Goal: Task Accomplishment & Management: Manage account settings

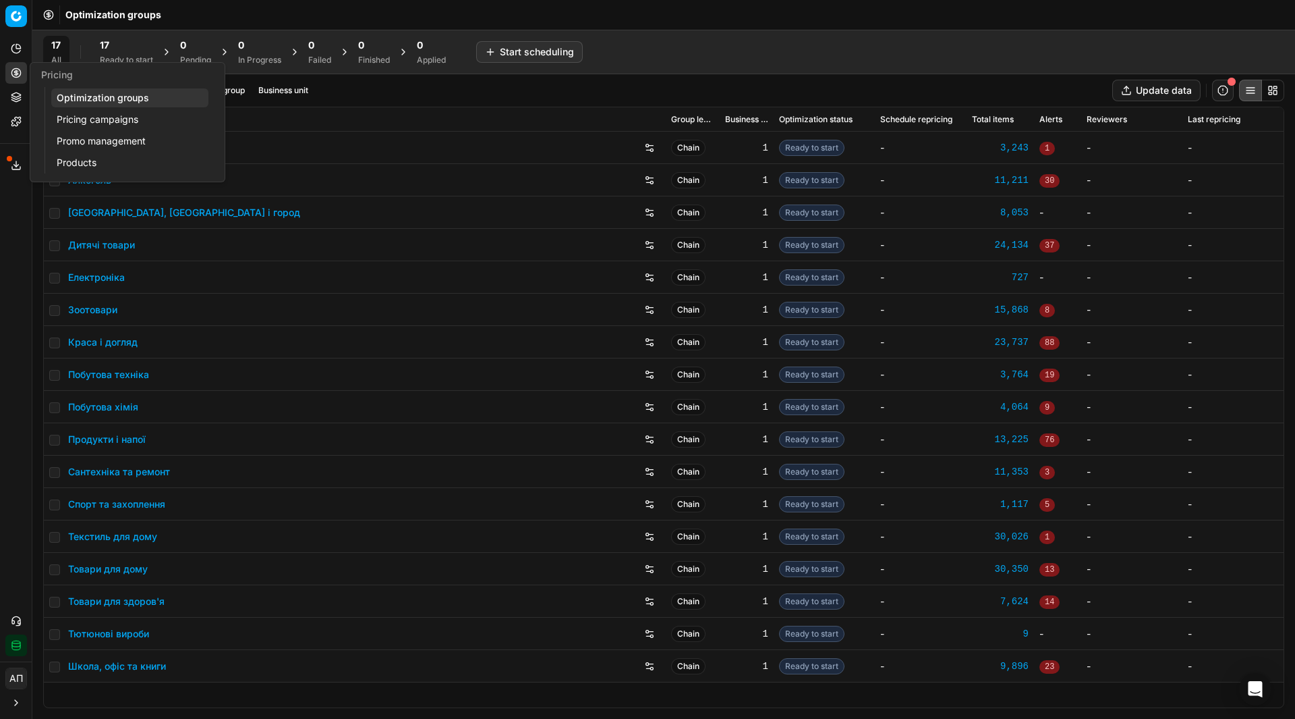
click at [88, 112] on link "Pricing campaigns" at bounding box center [129, 119] width 157 height 19
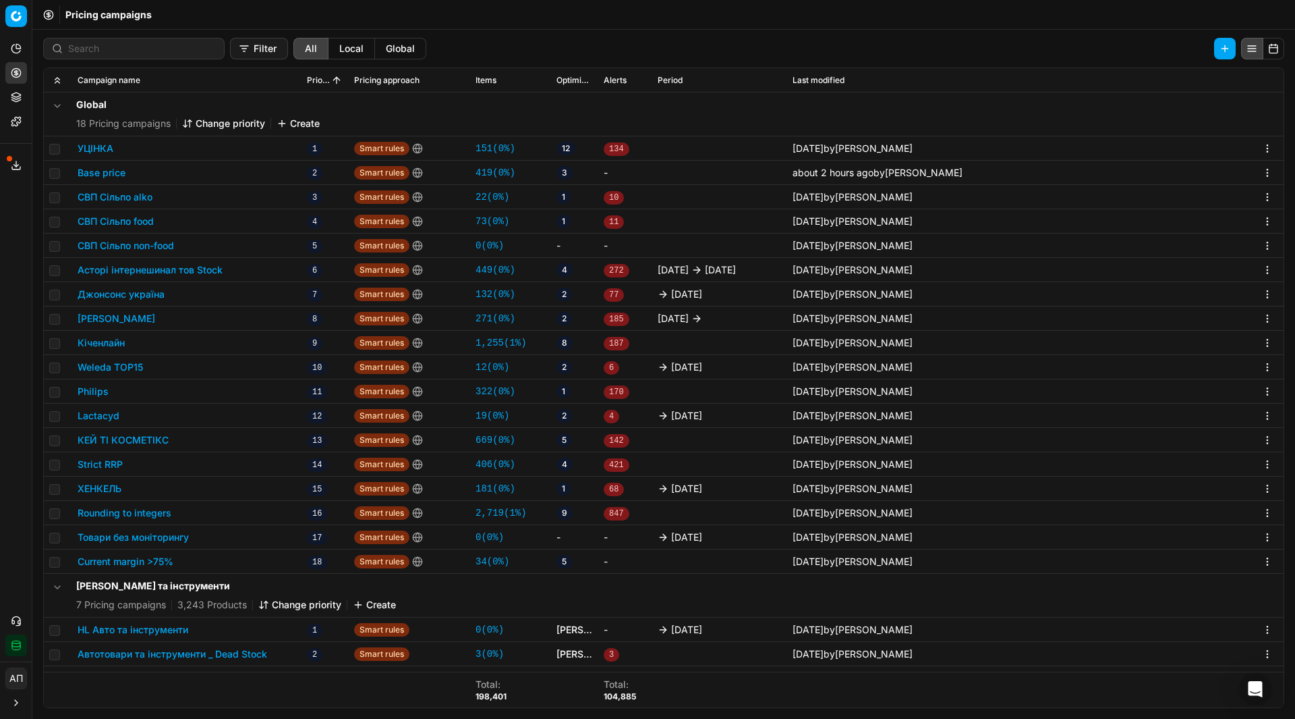
click at [505, 556] on link "34 ( 0% )" at bounding box center [493, 561] width 34 height 13
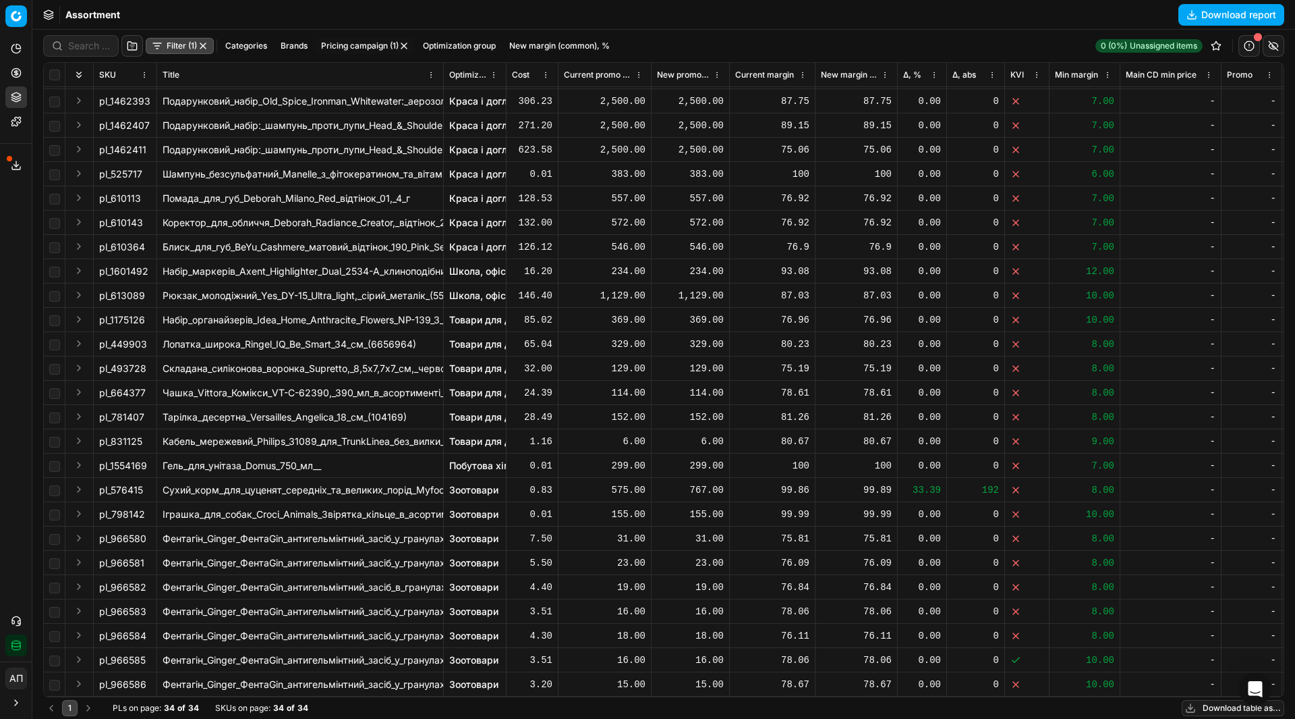
scroll to position [227, 0]
drag, startPoint x: 113, startPoint y: 480, endPoint x: 147, endPoint y: 480, distance: 33.7
click at [147, 483] on div "pl_576415" at bounding box center [125, 489] width 52 height 13
copy div "576415"
drag, startPoint x: 112, startPoint y: 361, endPoint x: 152, endPoint y: 362, distance: 40.5
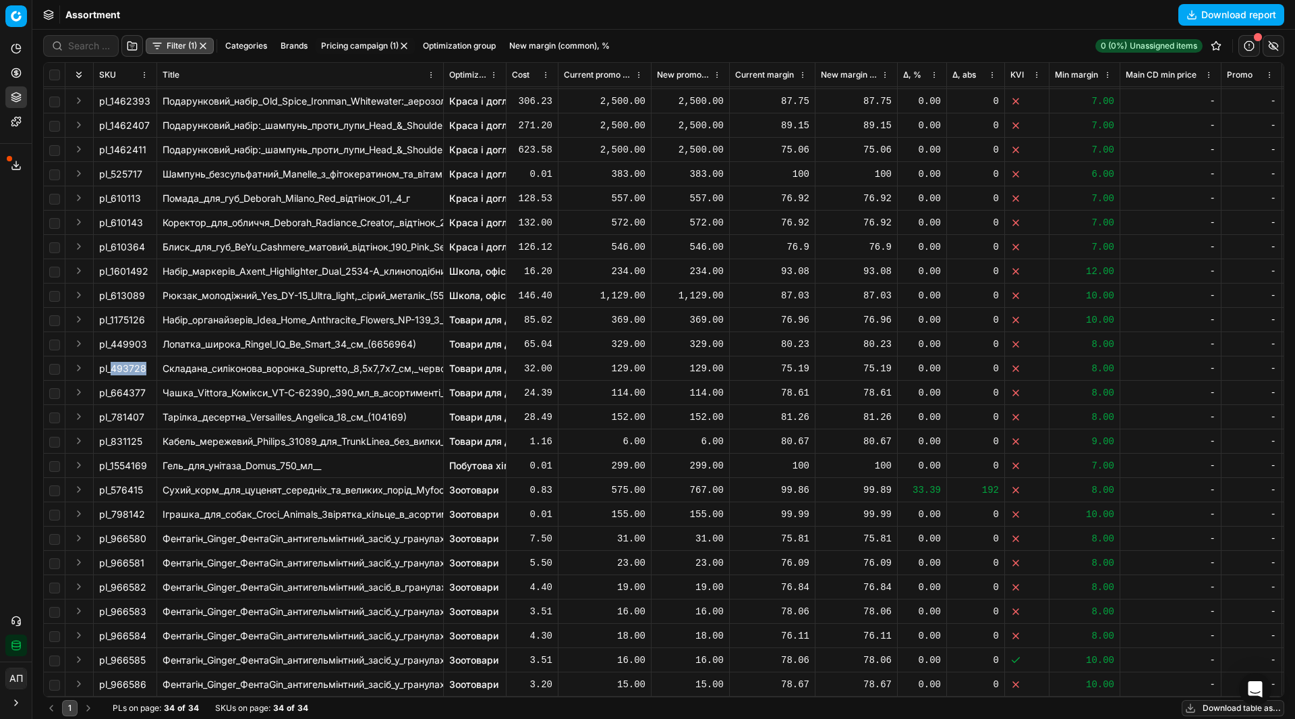
click at [152, 362] on td "pl_493728" at bounding box center [125, 368] width 63 height 24
copy span "493728"
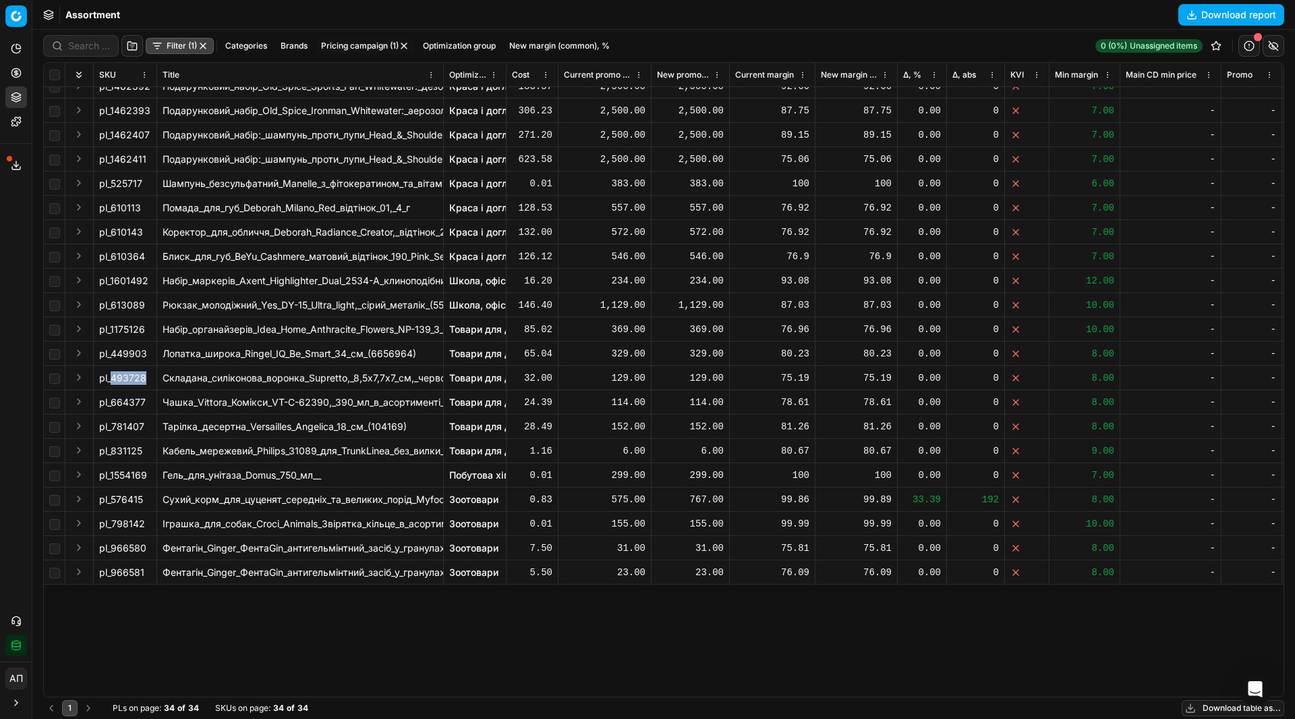
scroll to position [0, 0]
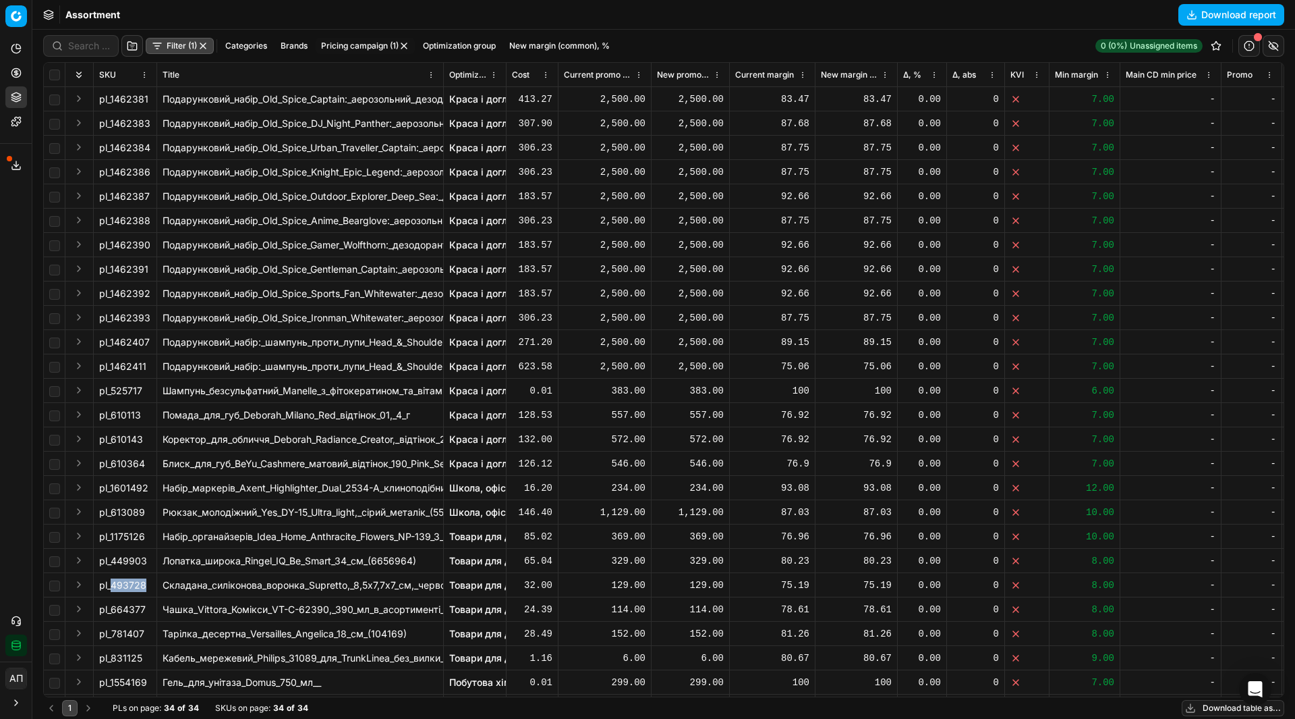
click at [203, 43] on button "button" at bounding box center [203, 45] width 11 height 11
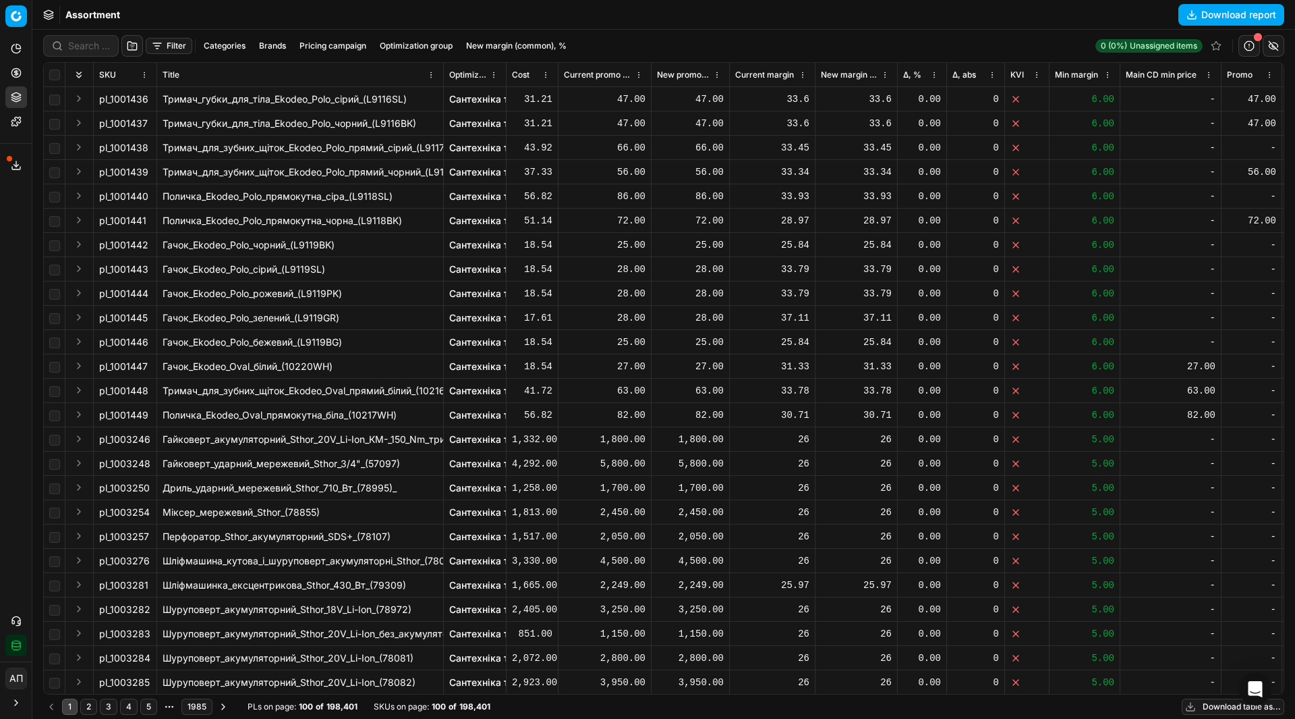
click at [1191, 13] on button "Download report" at bounding box center [1232, 15] width 106 height 22
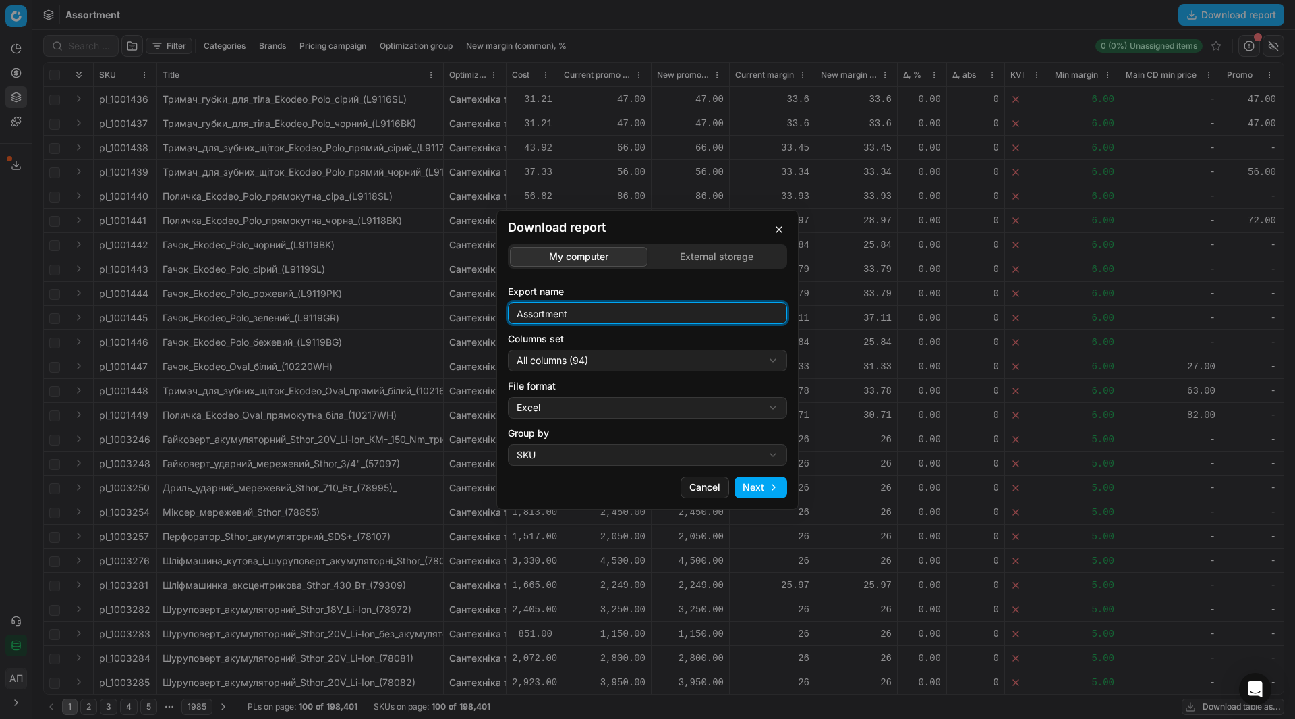
click at [637, 314] on input "Assortment" at bounding box center [647, 313] width 267 height 20
type input "Assortment [DATE]"
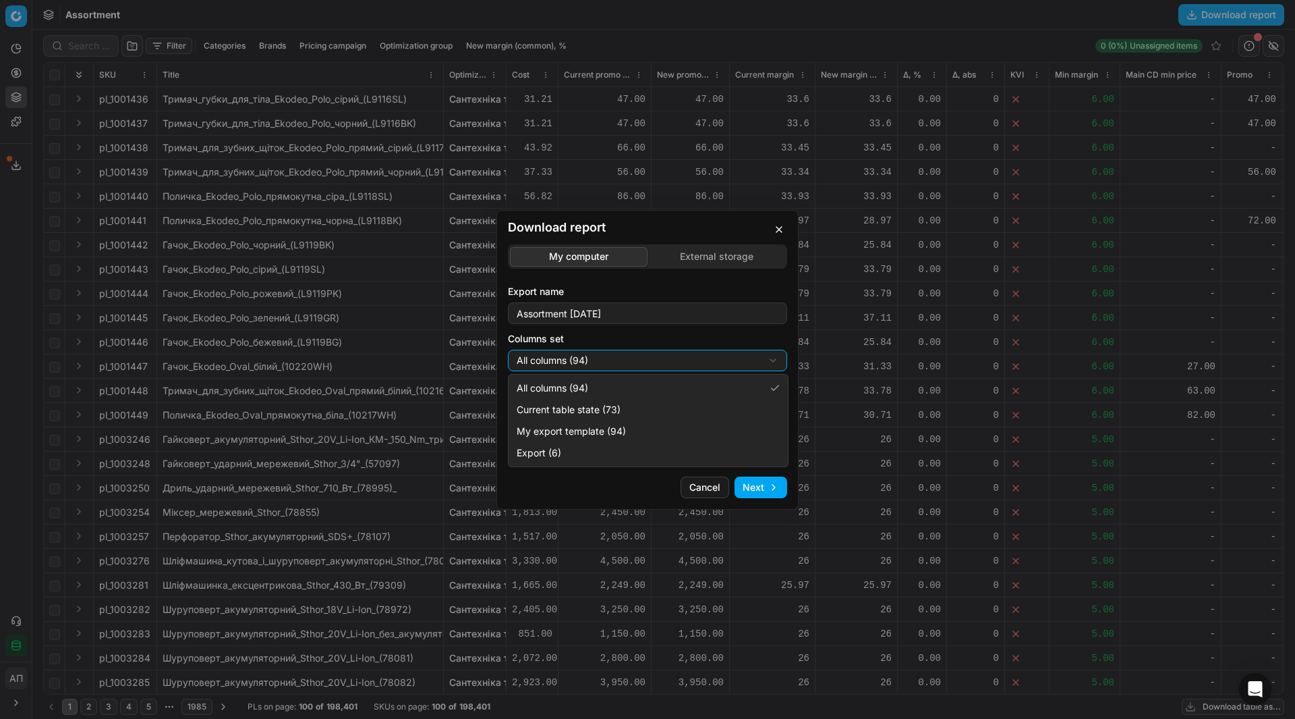
click at [643, 356] on div "Download report My computer External storage Export name Assortment [DATE] Colu…" at bounding box center [647, 359] width 1295 height 719
select select "table"
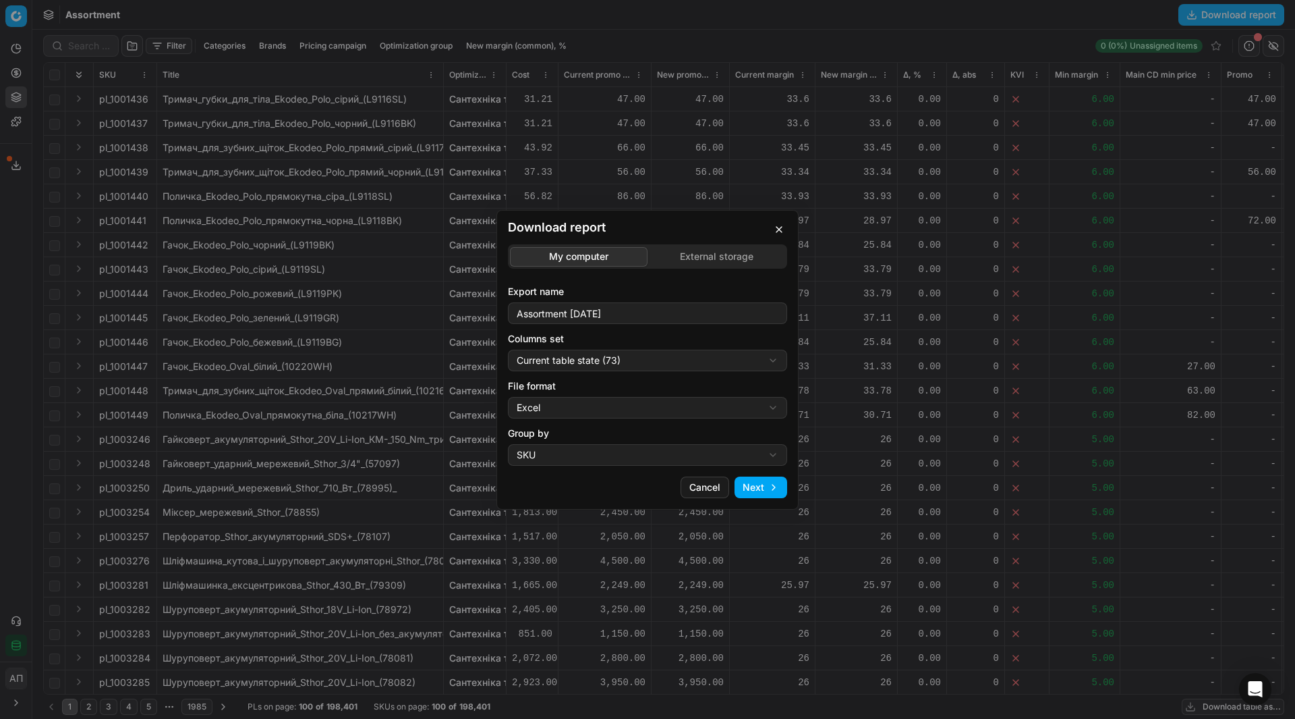
click at [774, 484] on button "Next" at bounding box center [761, 487] width 53 height 22
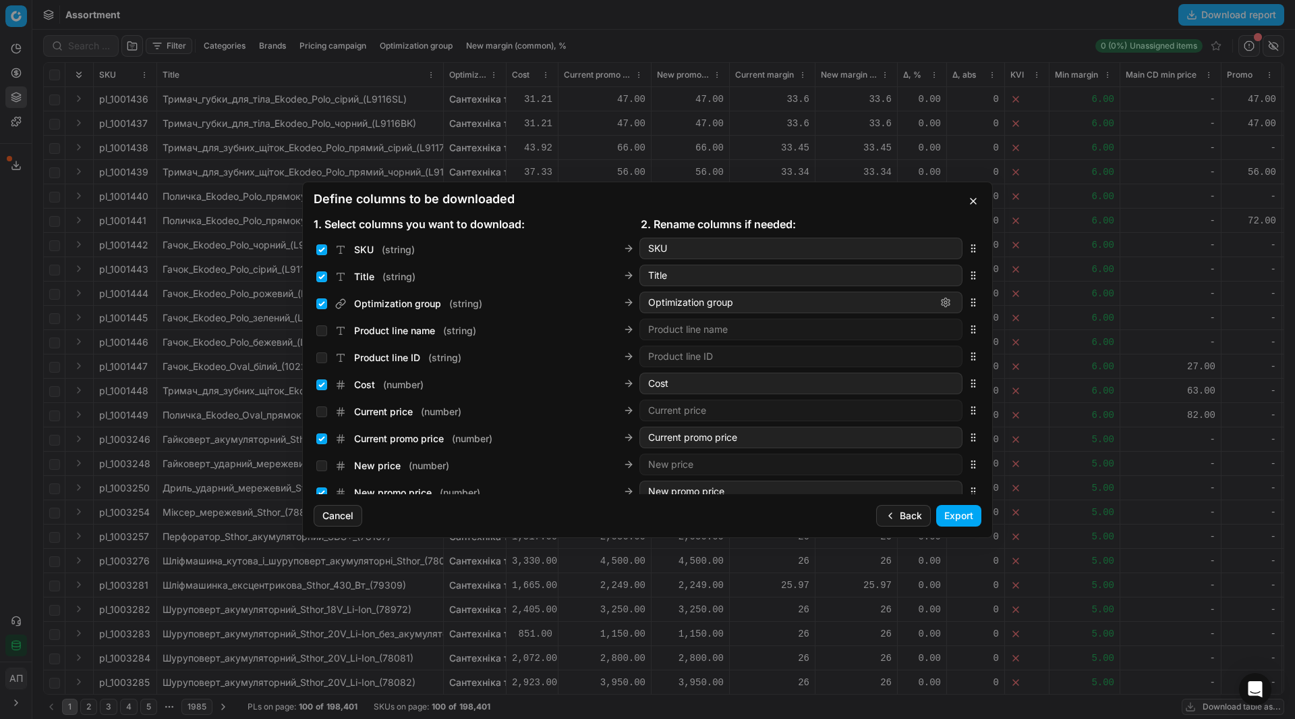
click at [954, 513] on button "Export" at bounding box center [958, 516] width 45 height 22
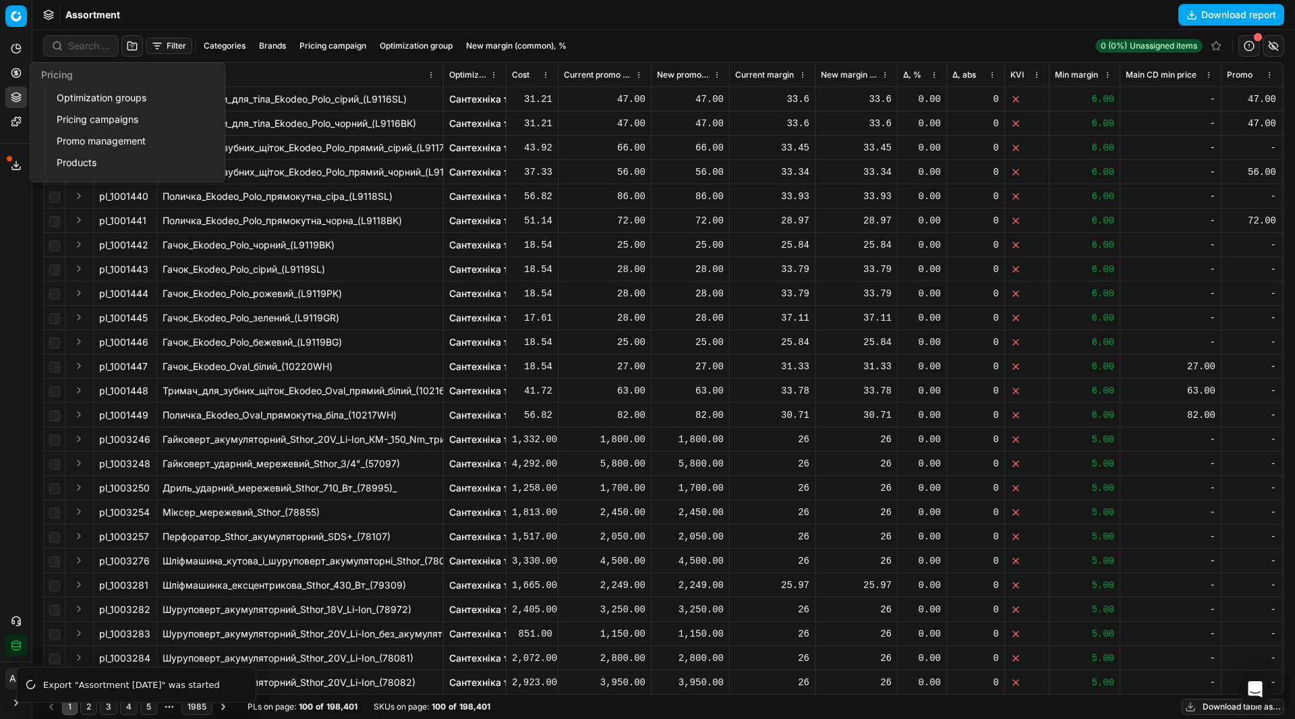
click at [61, 90] on link "Optimization groups" at bounding box center [129, 97] width 157 height 19
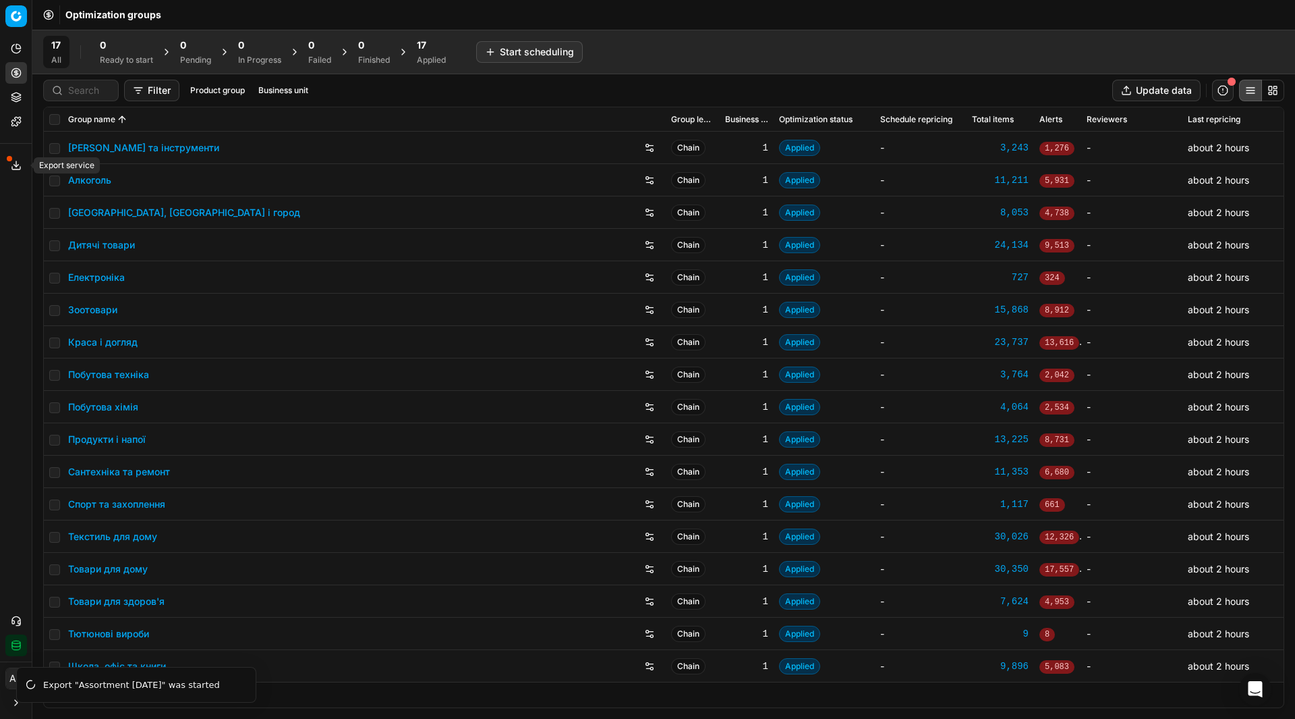
click at [24, 168] on button "Export service" at bounding box center [16, 166] width 22 height 22
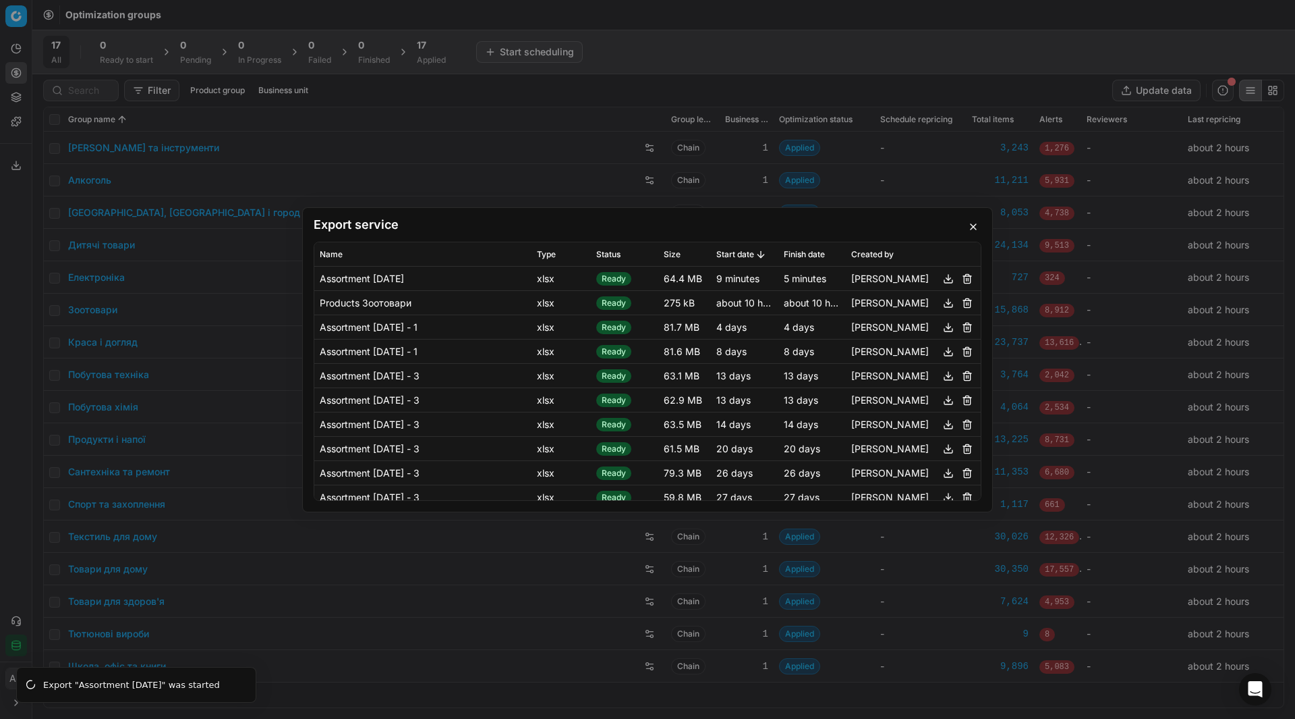
click at [941, 277] on button "button" at bounding box center [949, 278] width 16 height 16
click at [977, 229] on button "button" at bounding box center [973, 227] width 16 height 16
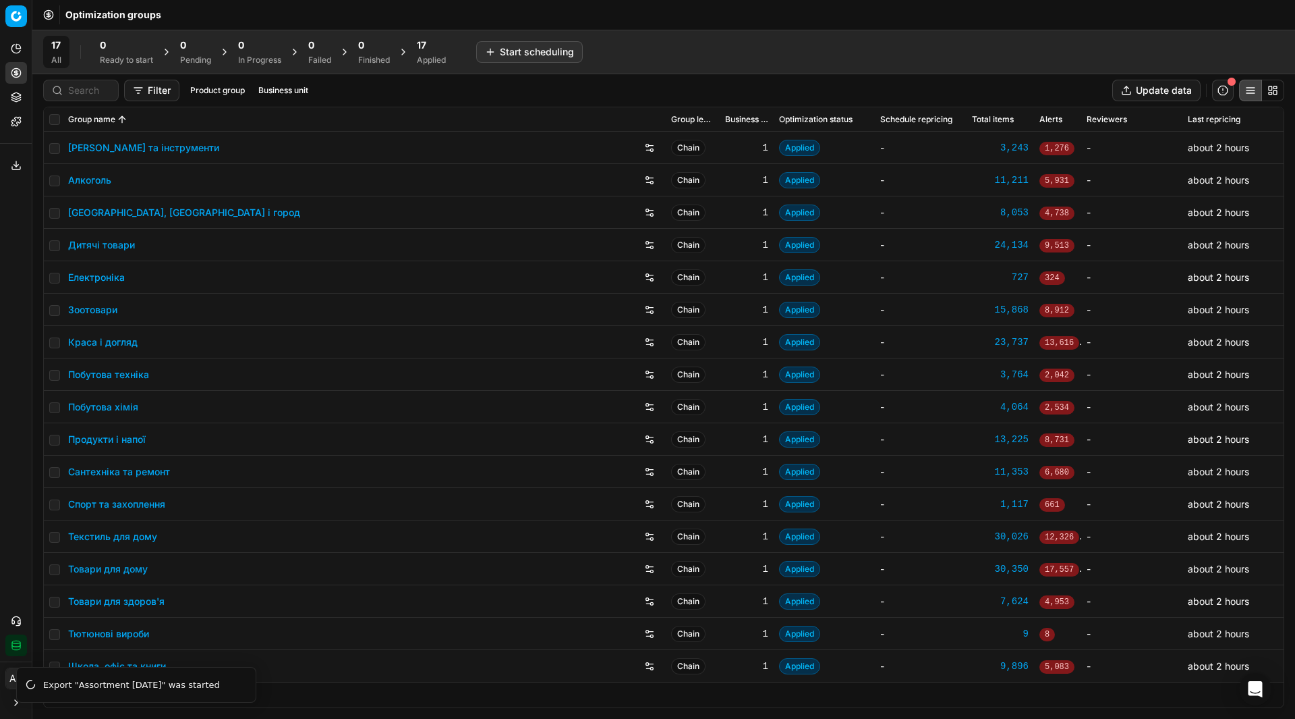
click at [96, 180] on link "Алкоголь" at bounding box center [89, 179] width 43 height 13
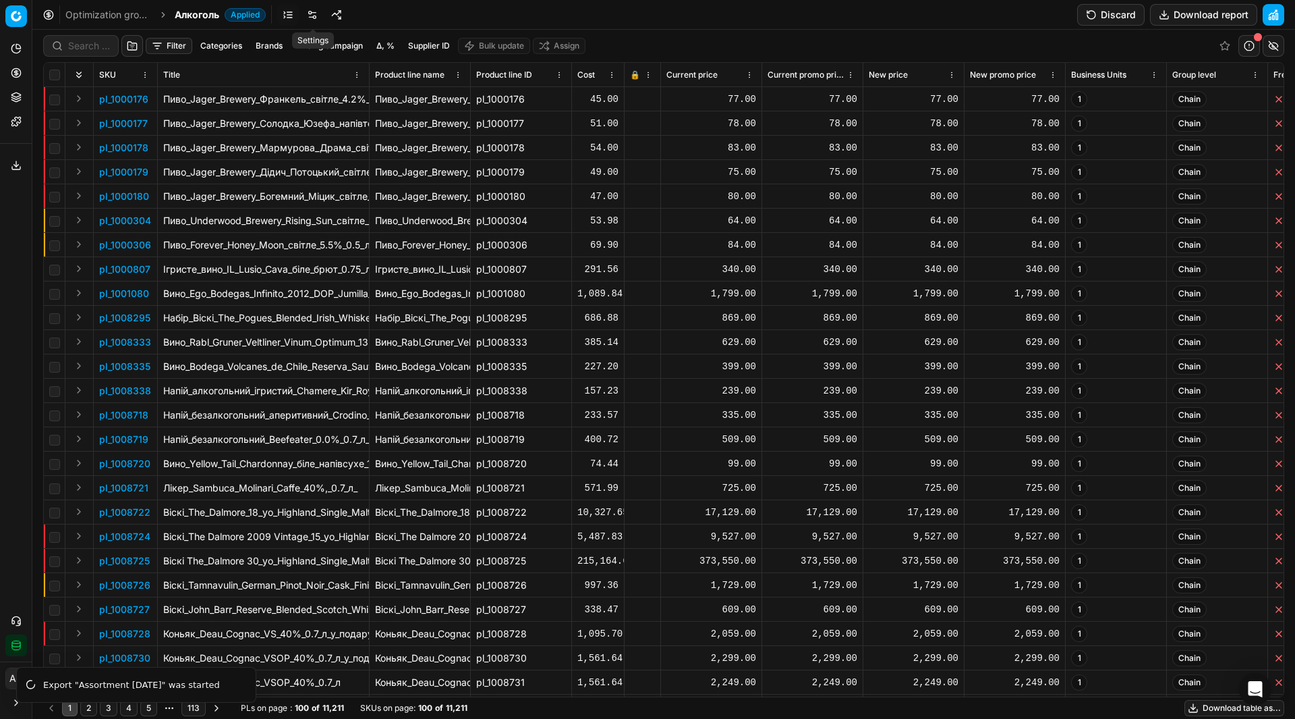
click at [318, 15] on link at bounding box center [313, 15] width 22 height 22
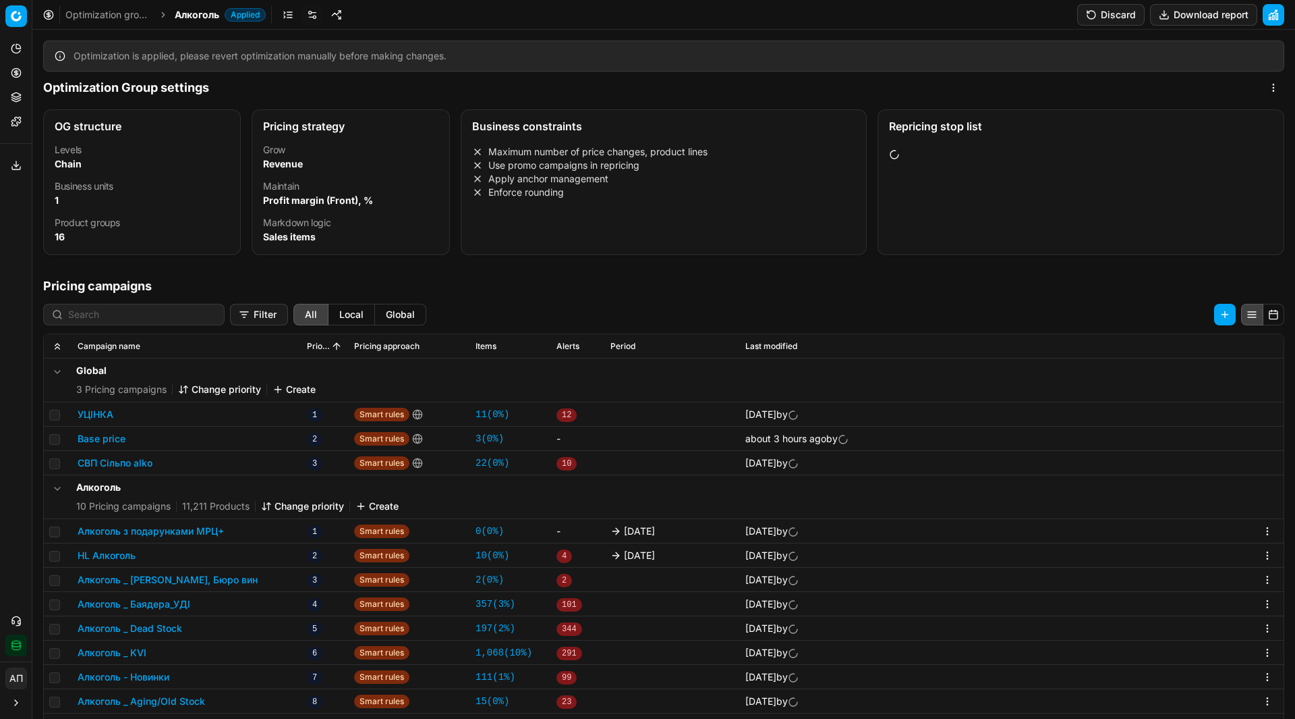
scroll to position [244, 0]
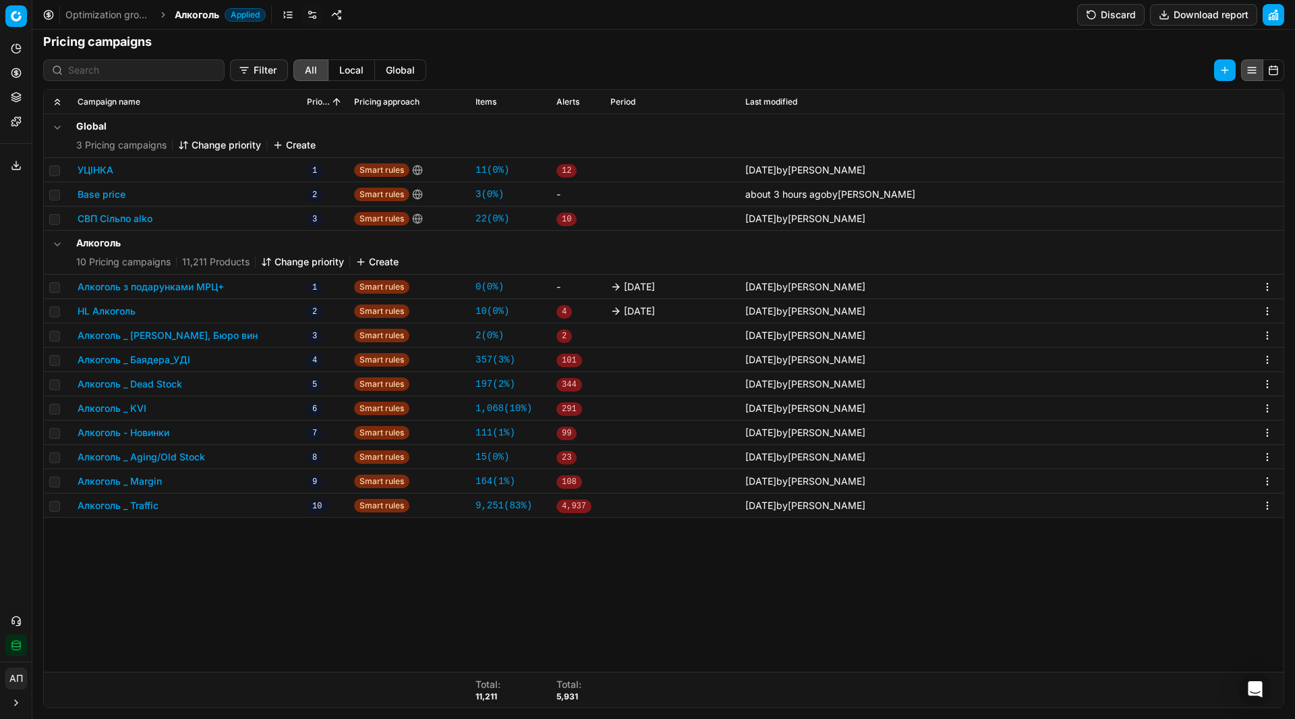
click at [152, 387] on button "Алкоголь _ Dead Stock" at bounding box center [130, 383] width 105 height 13
click at [177, 454] on button "Алкоголь _ Aging/Old Stock" at bounding box center [142, 456] width 128 height 13
click at [208, 18] on span "Алкоголь" at bounding box center [197, 14] width 45 height 13
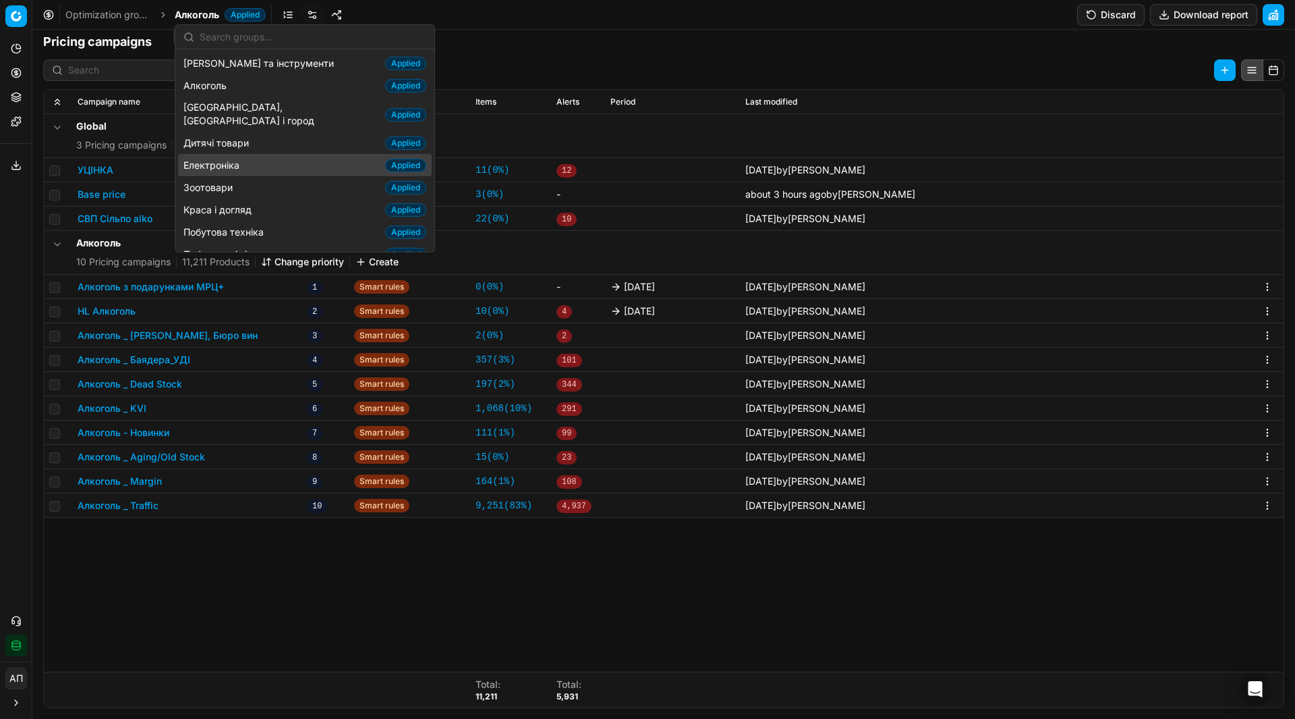
scroll to position [181, 0]
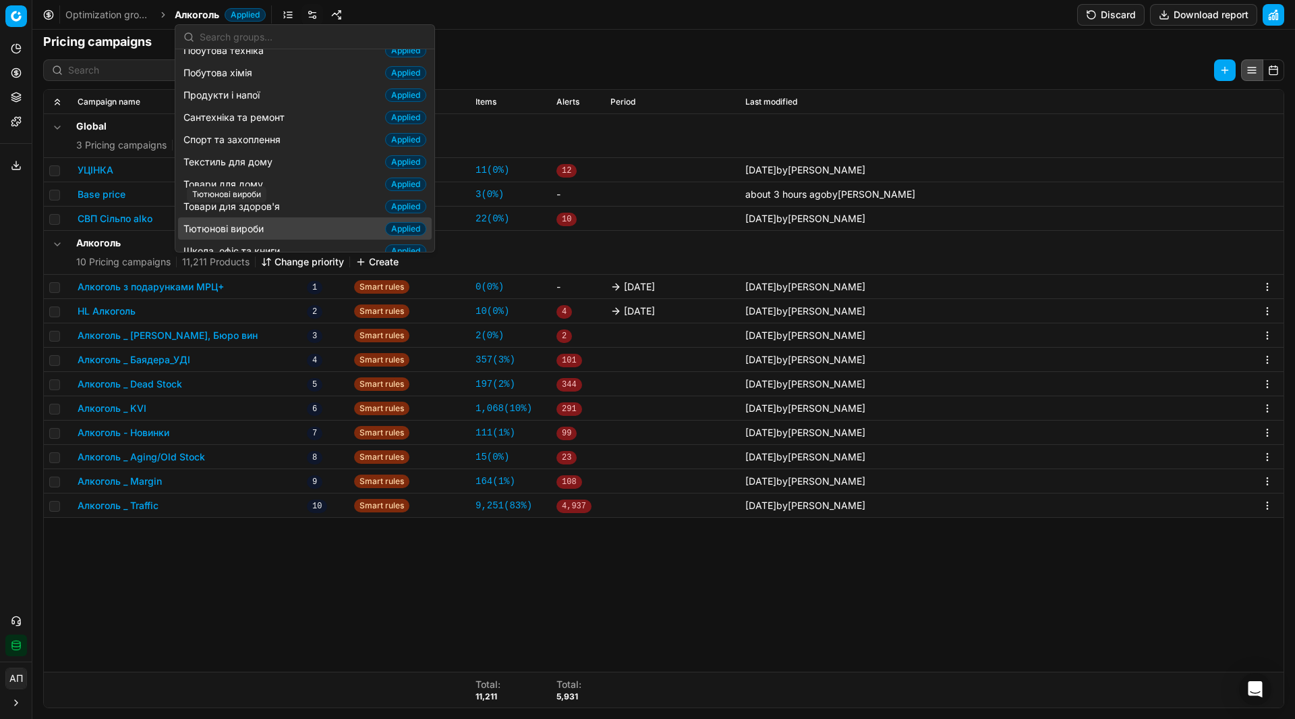
click at [246, 222] on span "Тютюнові вироби" at bounding box center [227, 228] width 86 height 13
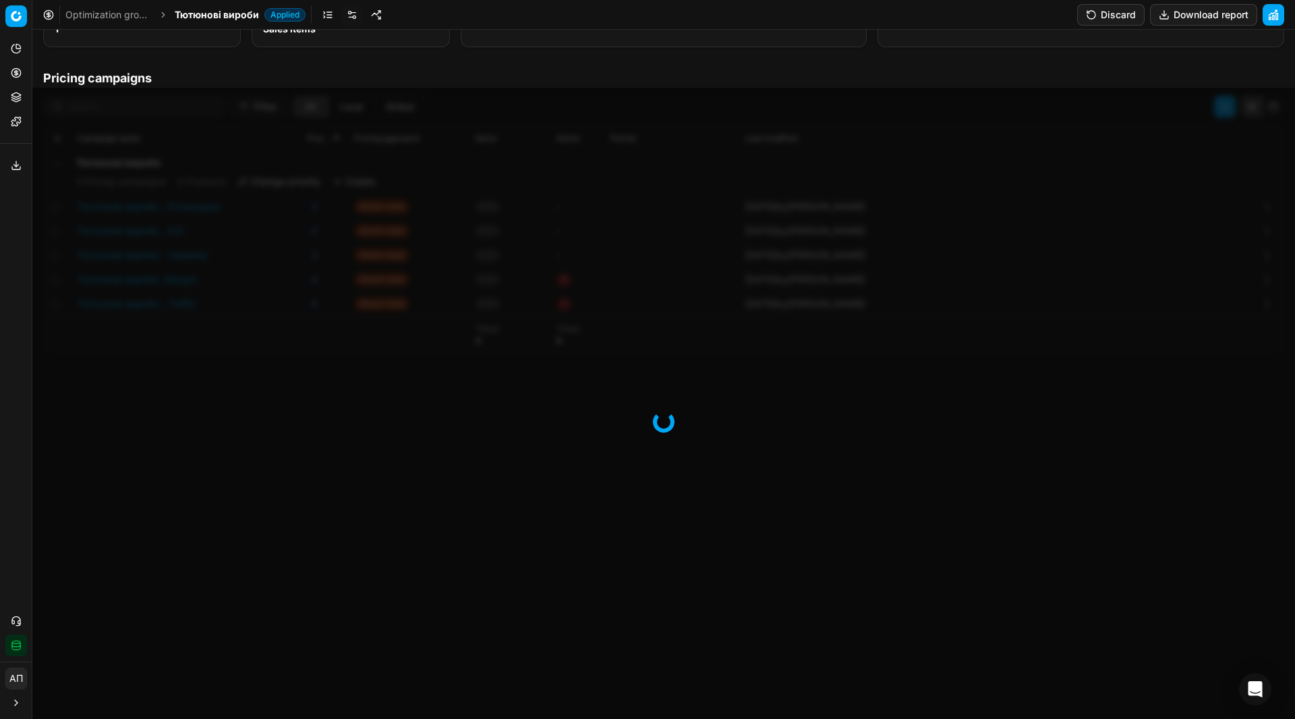
scroll to position [244, 0]
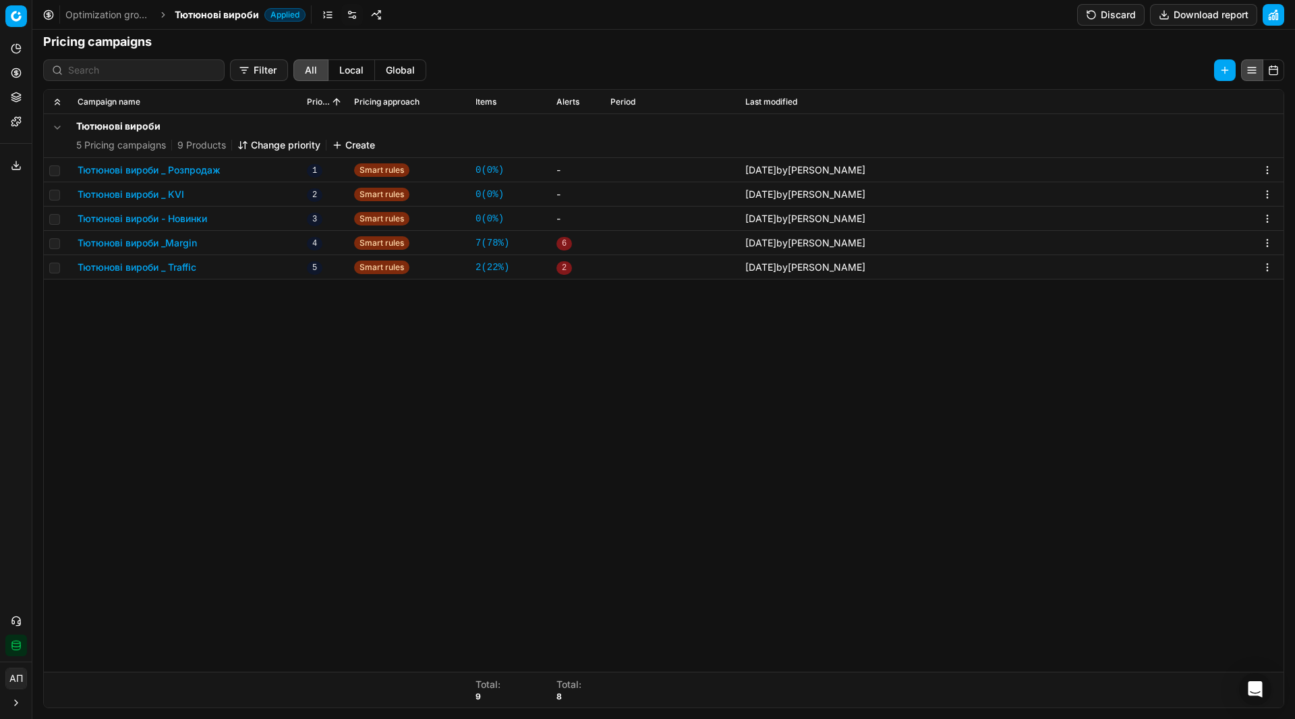
click at [175, 192] on button "Тютюнові вироби _ KVI" at bounding box center [131, 194] width 107 height 13
click at [238, 8] on span "Тютюнові вироби" at bounding box center [217, 14] width 84 height 13
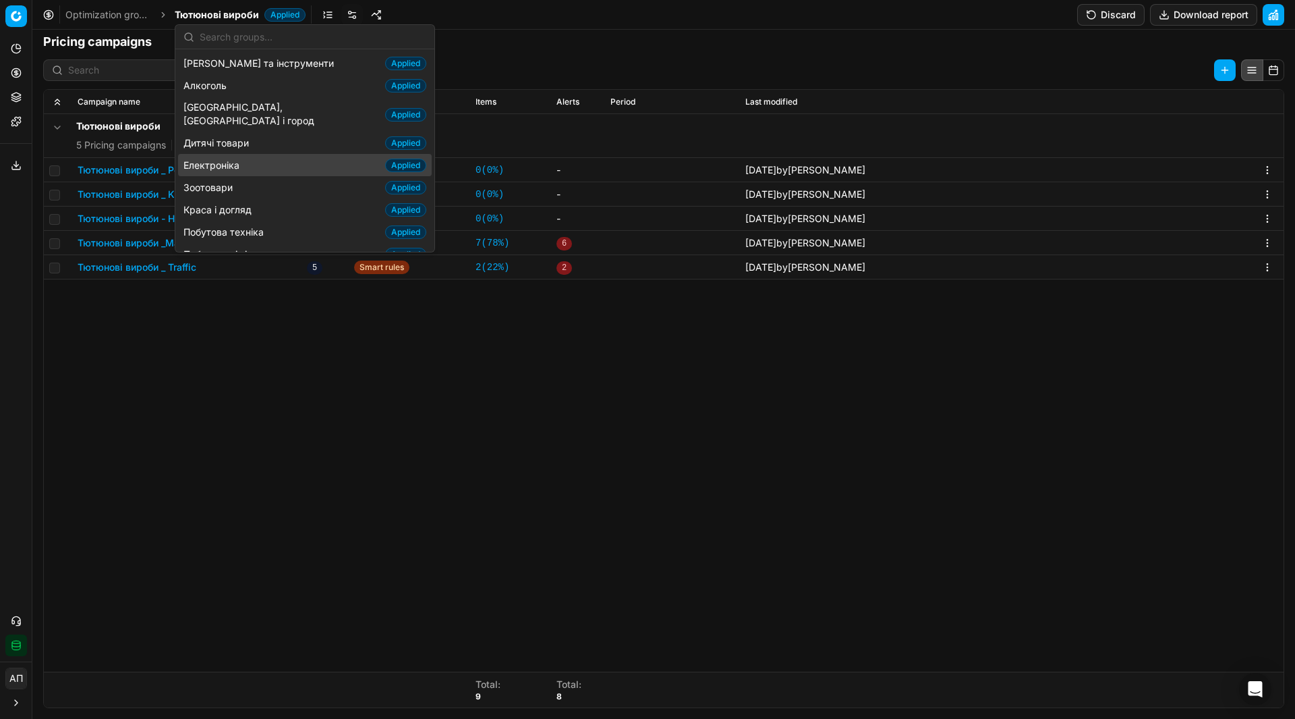
scroll to position [181, 0]
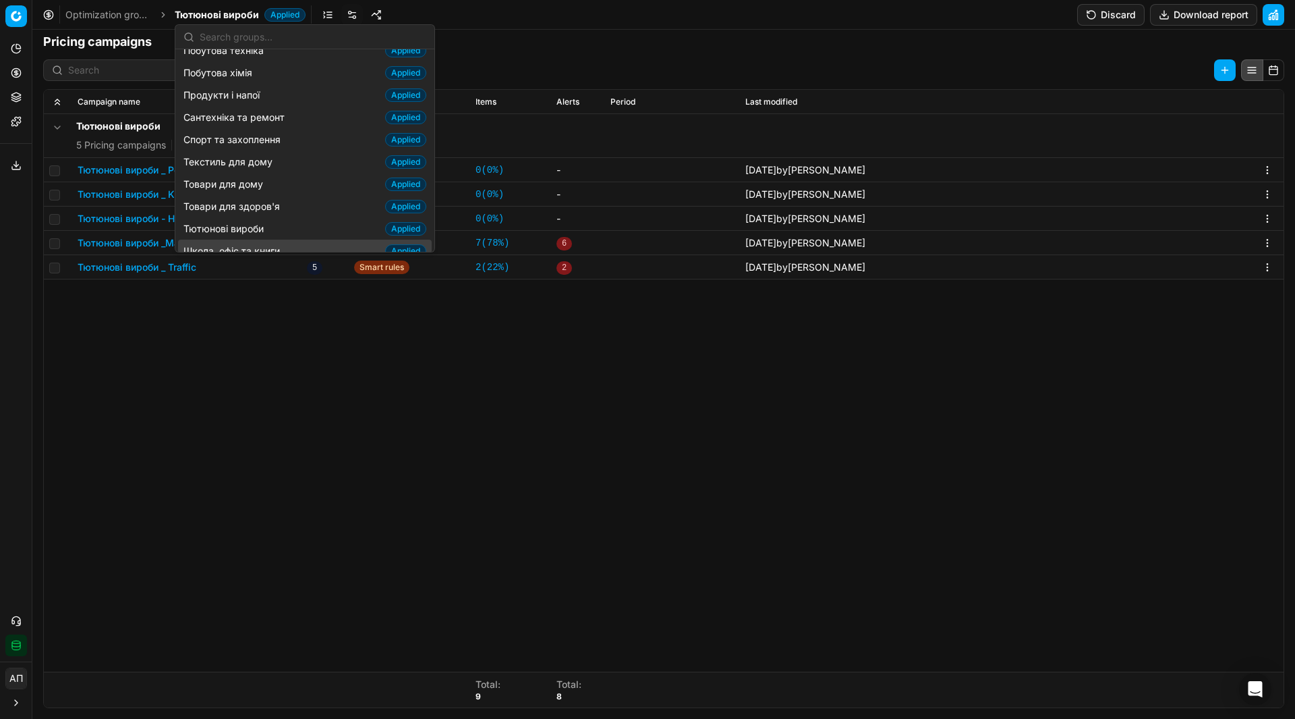
click at [268, 244] on span "Школа, офіс та книги" at bounding box center [235, 250] width 102 height 13
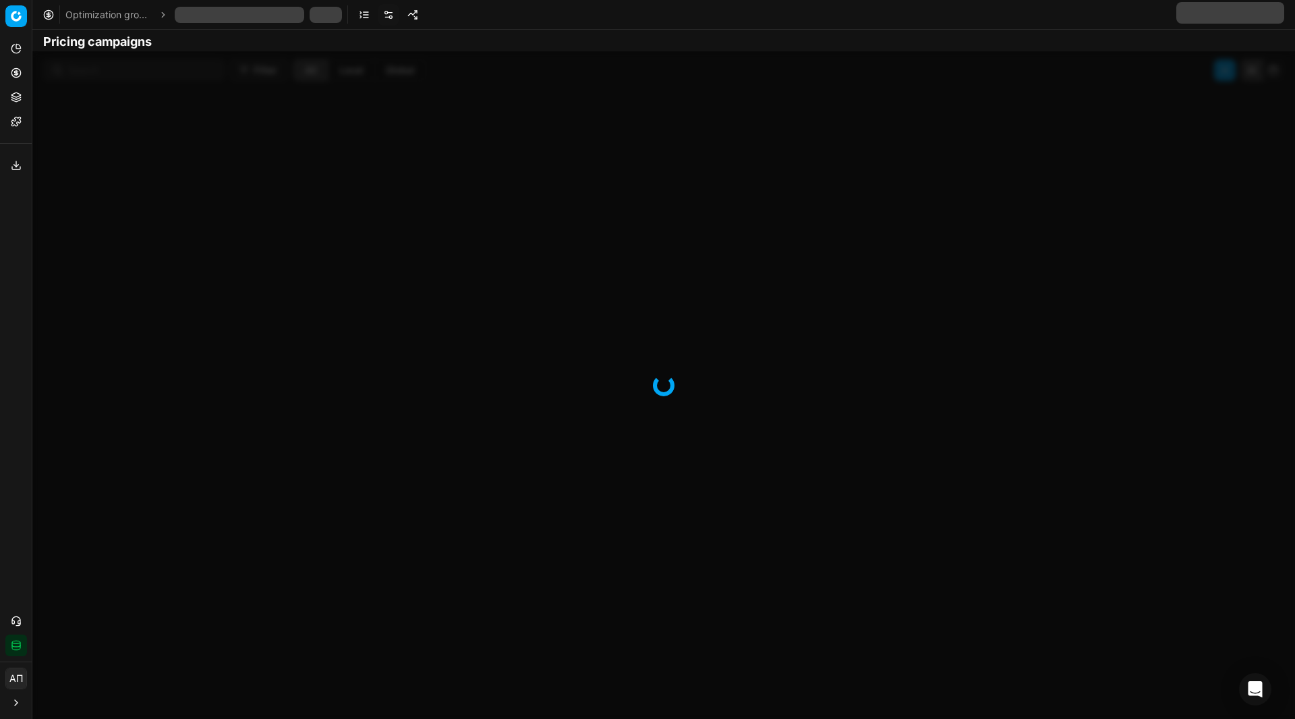
scroll to position [244, 0]
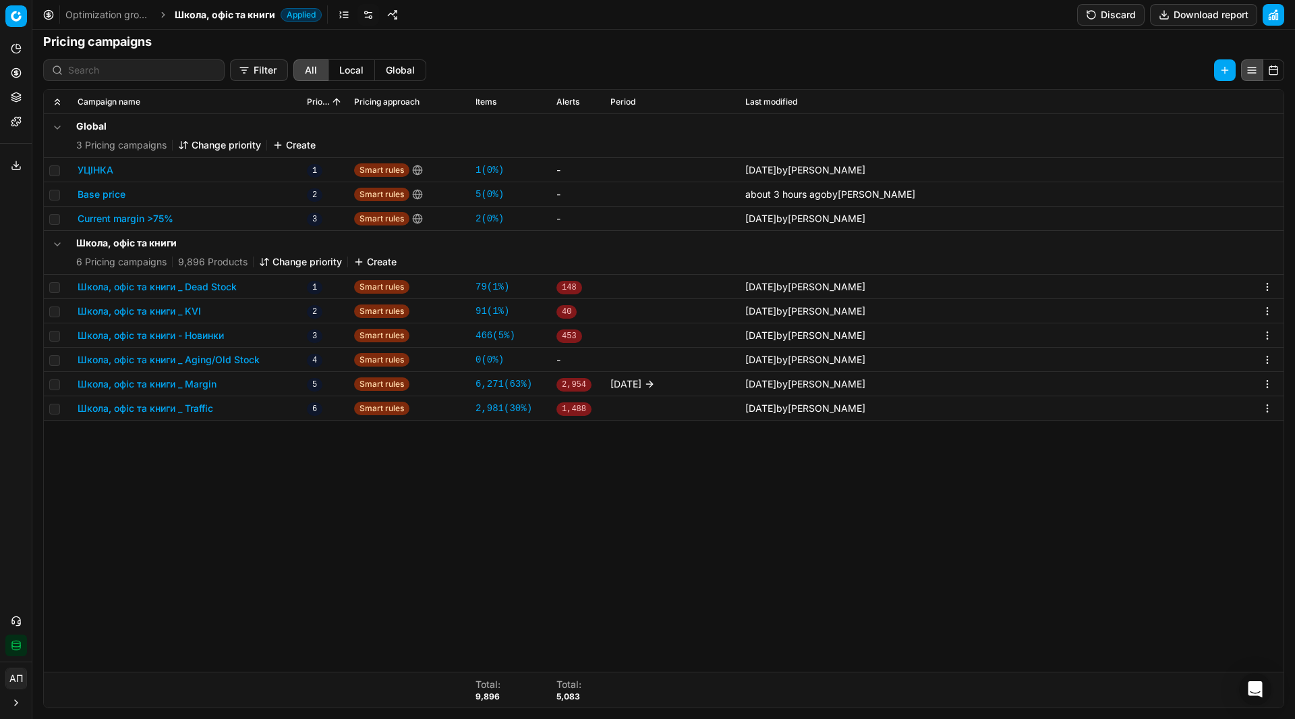
click at [188, 286] on button "Школа, офіс та книги _ Dead Stock" at bounding box center [157, 286] width 159 height 13
click at [216, 358] on button "Школа, офіс та книги _ Aging/Old Stock" at bounding box center [169, 359] width 182 height 13
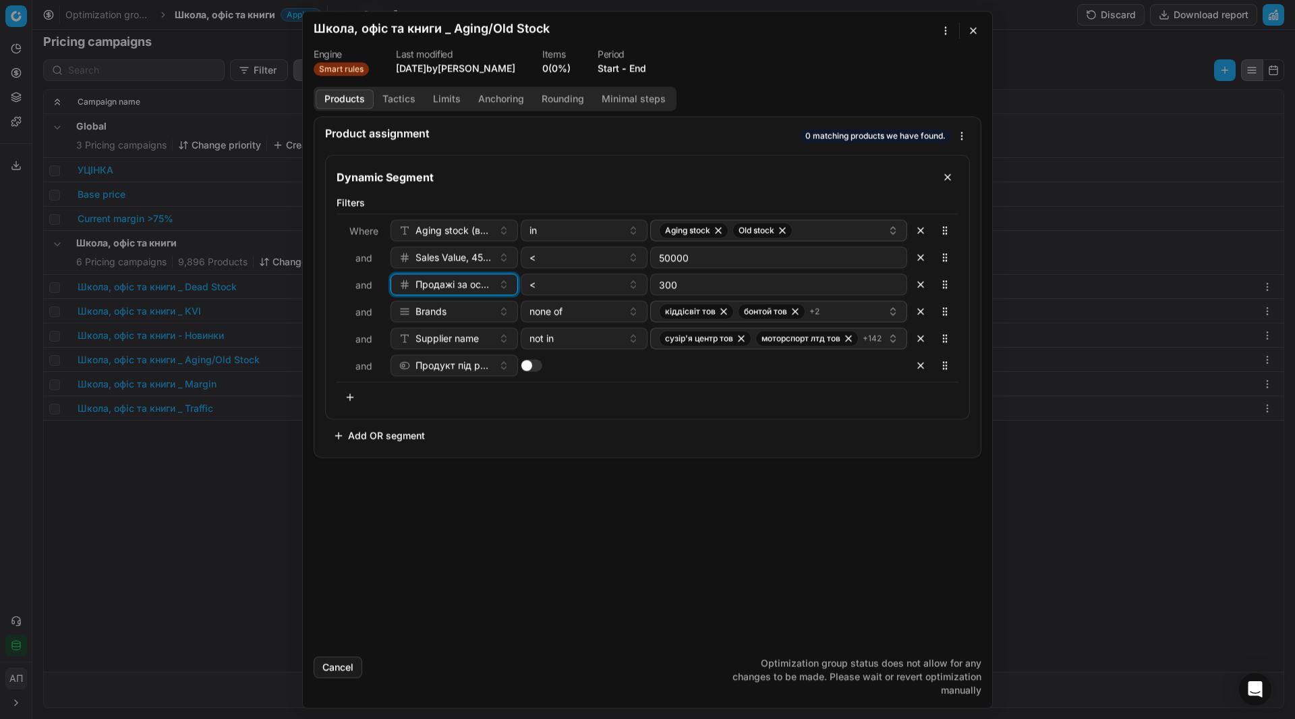
click at [476, 289] on span "Продажі за останні 45 днів, шт" at bounding box center [455, 283] width 78 height 13
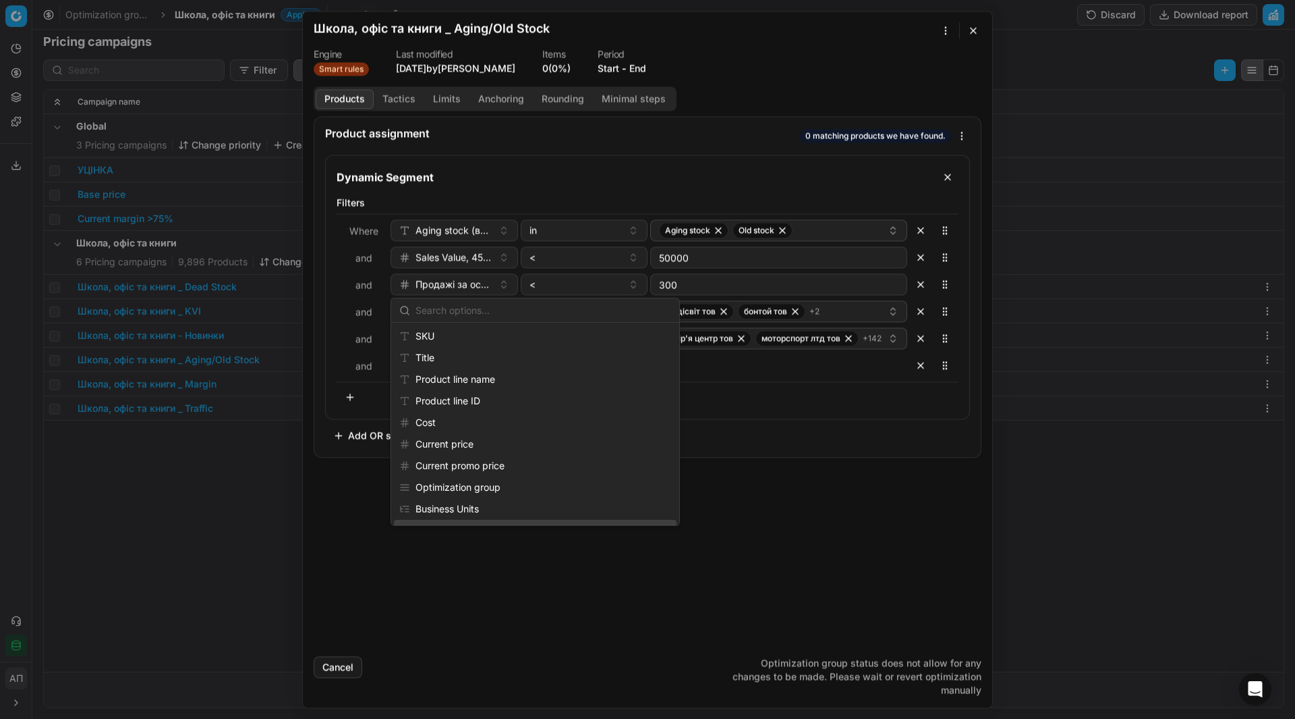
click at [401, 557] on div "Product assignment 0 matching products we have found. Dynamic Segment Filters W…" at bounding box center [648, 380] width 690 height 529
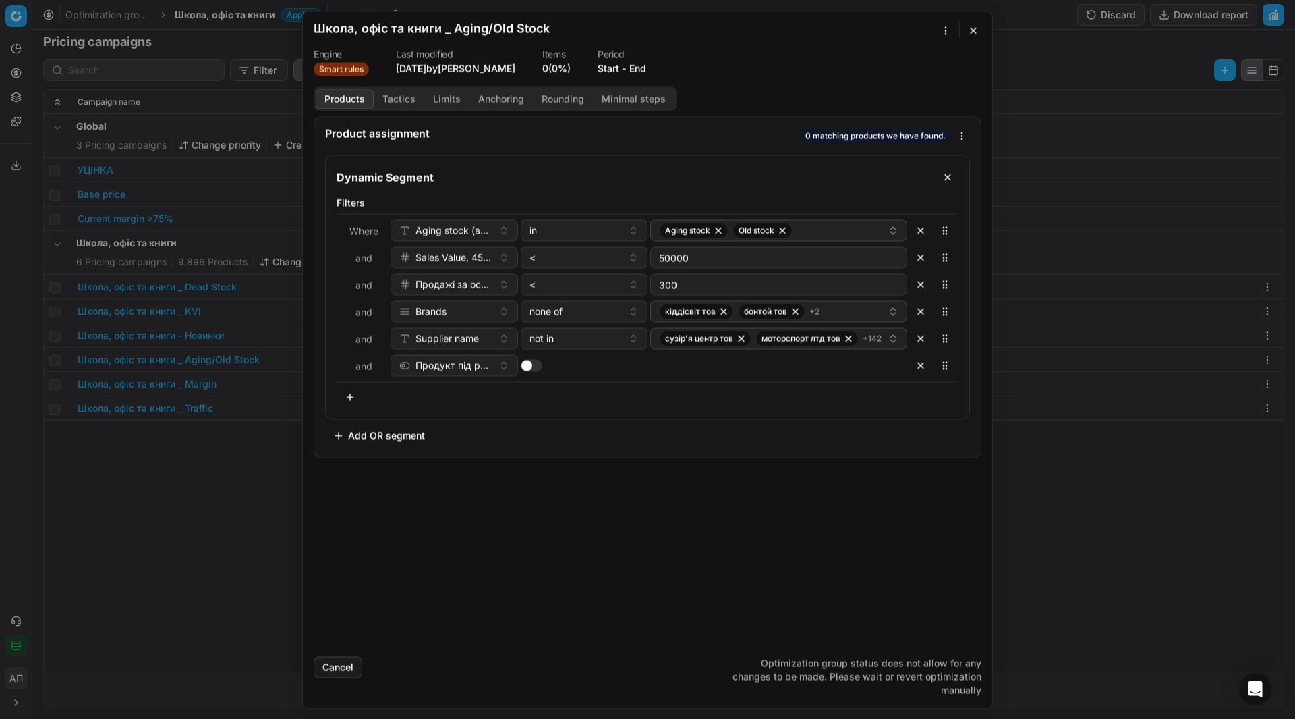
click at [972, 43] on form "We are saving PC settings. Please wait, it should take a few minutes Школа, офі…" at bounding box center [648, 359] width 690 height 696
click at [974, 32] on button "button" at bounding box center [973, 30] width 16 height 16
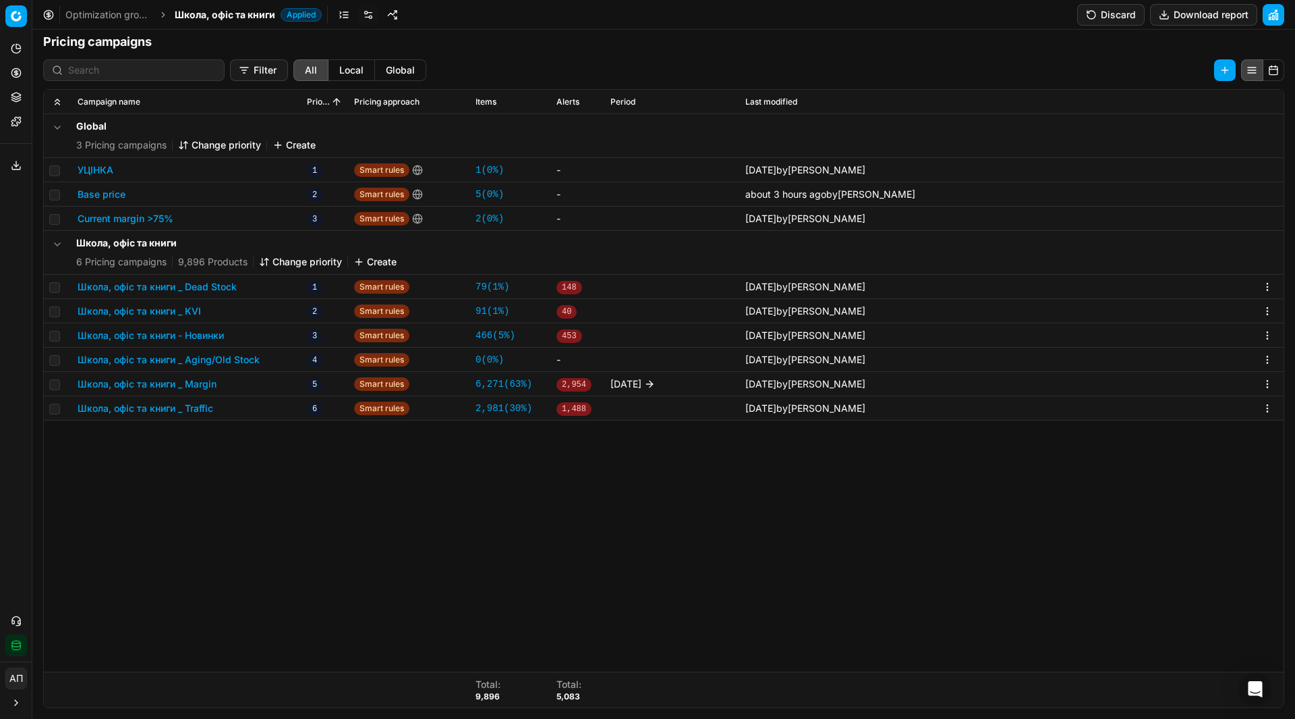
click at [809, 575] on div "Global 3 Pricing campaigns Change priority Create УЦІНКА 1 Smart rules 1 ( 0% )…" at bounding box center [664, 392] width 1240 height 557
